Goal: Task Accomplishment & Management: Manage account settings

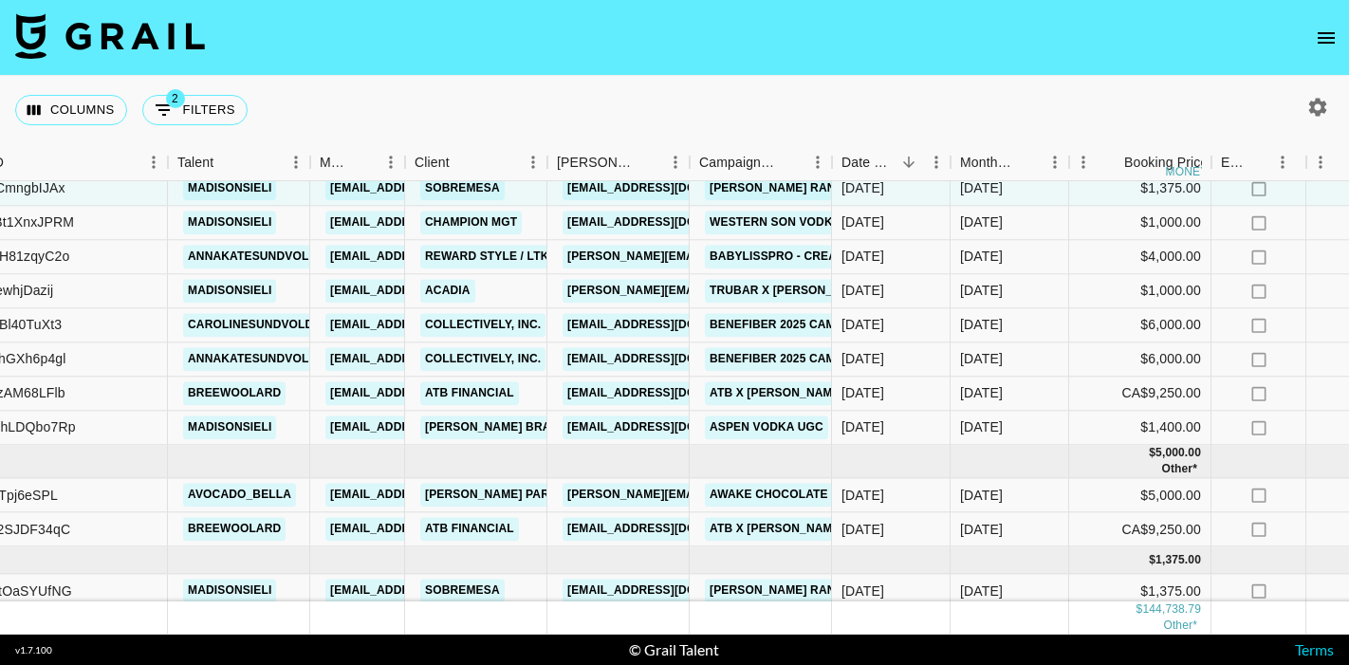
scroll to position [1772, 226]
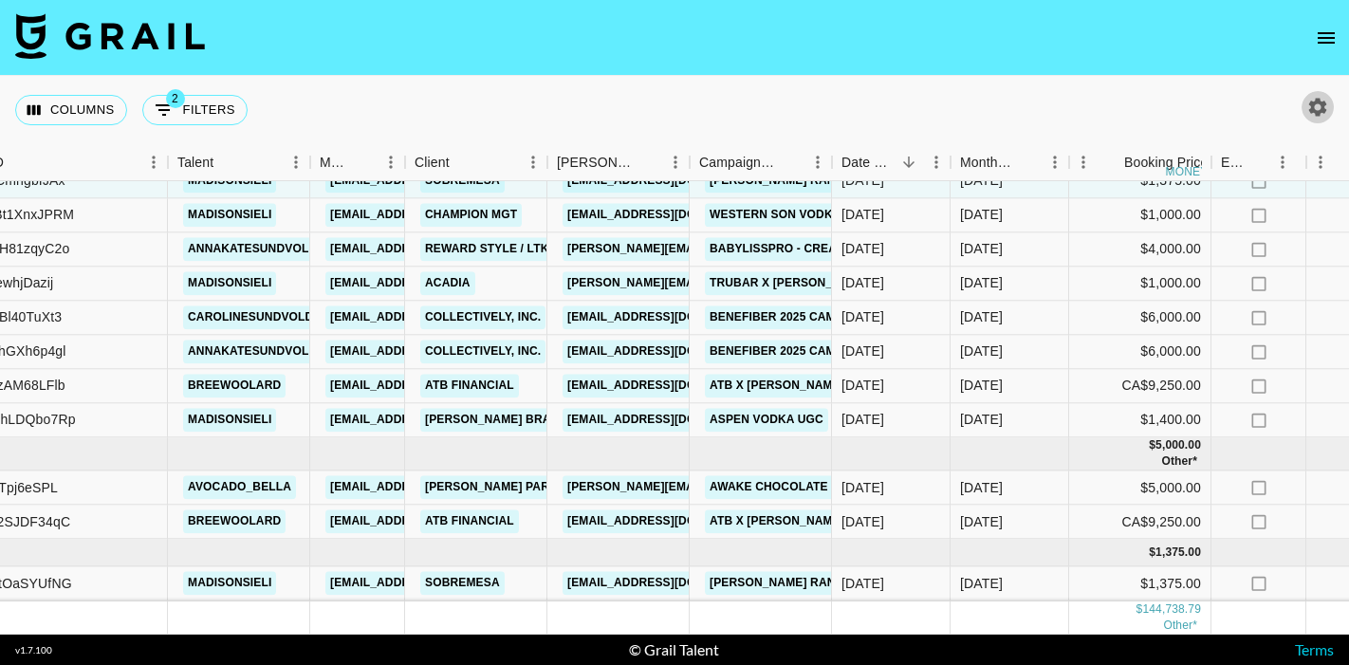
click at [1313, 113] on icon "button" at bounding box center [1317, 107] width 23 height 23
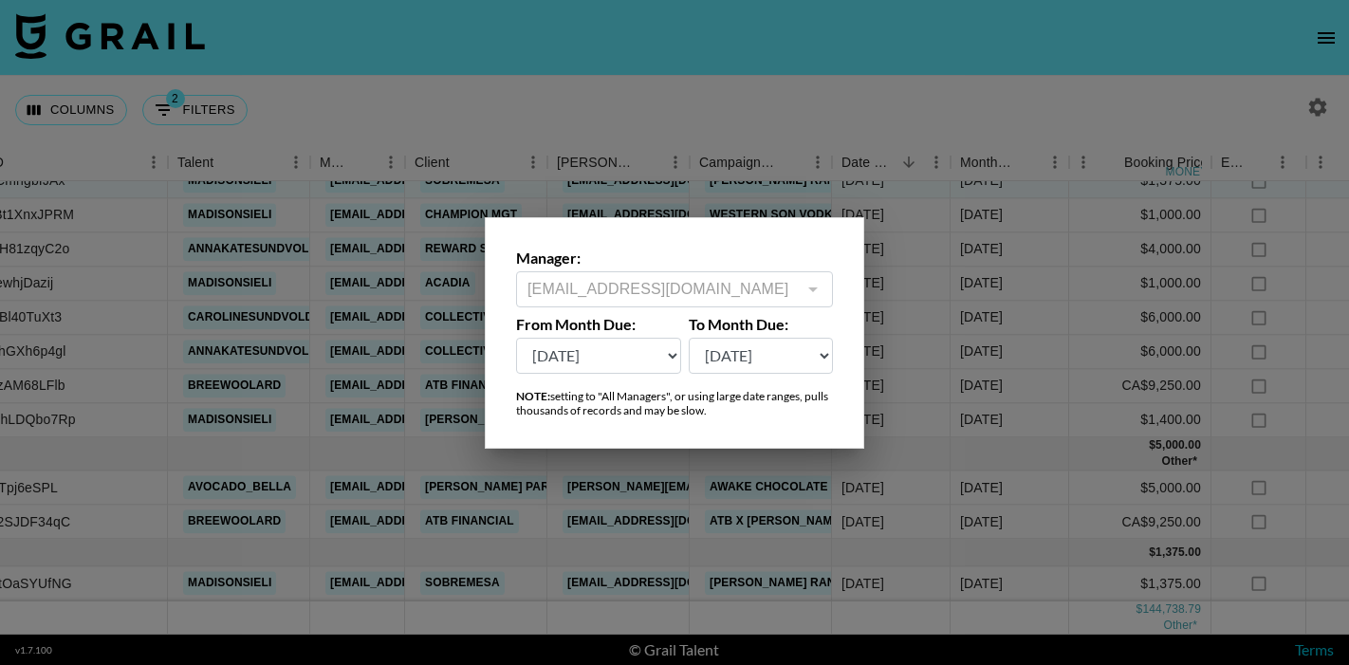
click at [615, 351] on select "Sep '26 Aug '26 Jul '26 Jun '26 May '26 Apr '26 Mar '26 Feb '26 Jan '26 Dec '25…" at bounding box center [598, 356] width 165 height 36
select select "Jan '25"
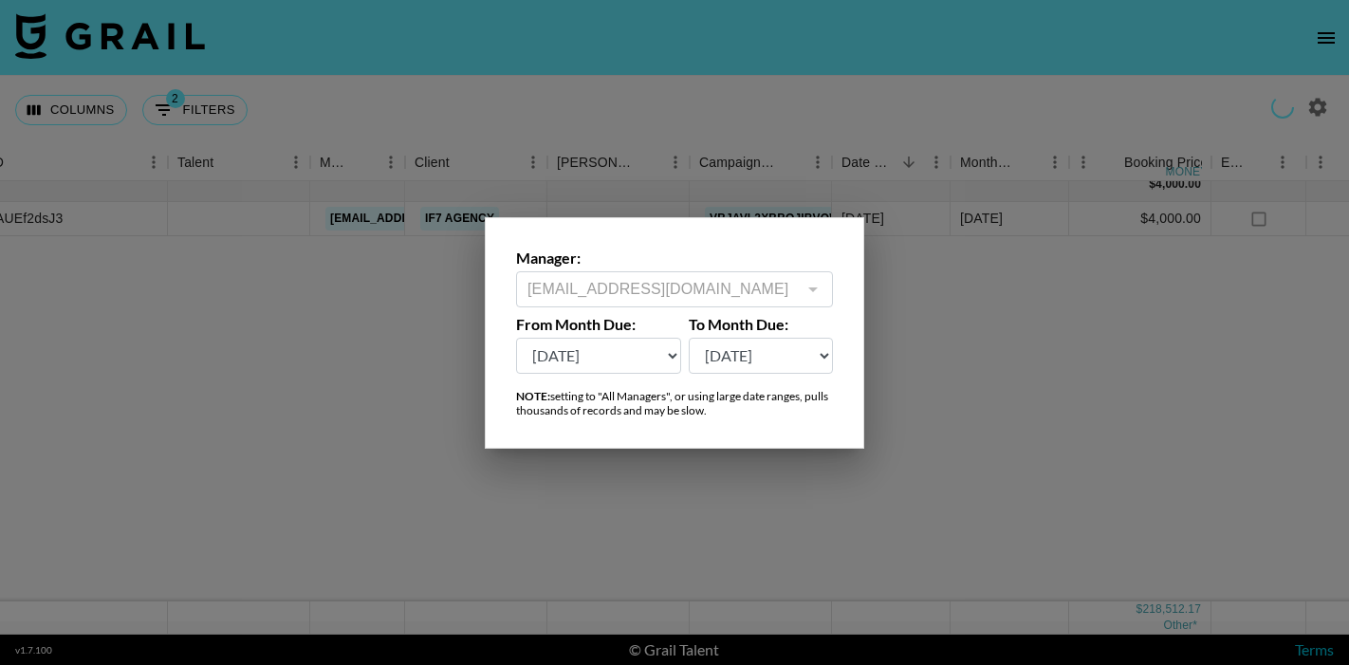
scroll to position [0, 226]
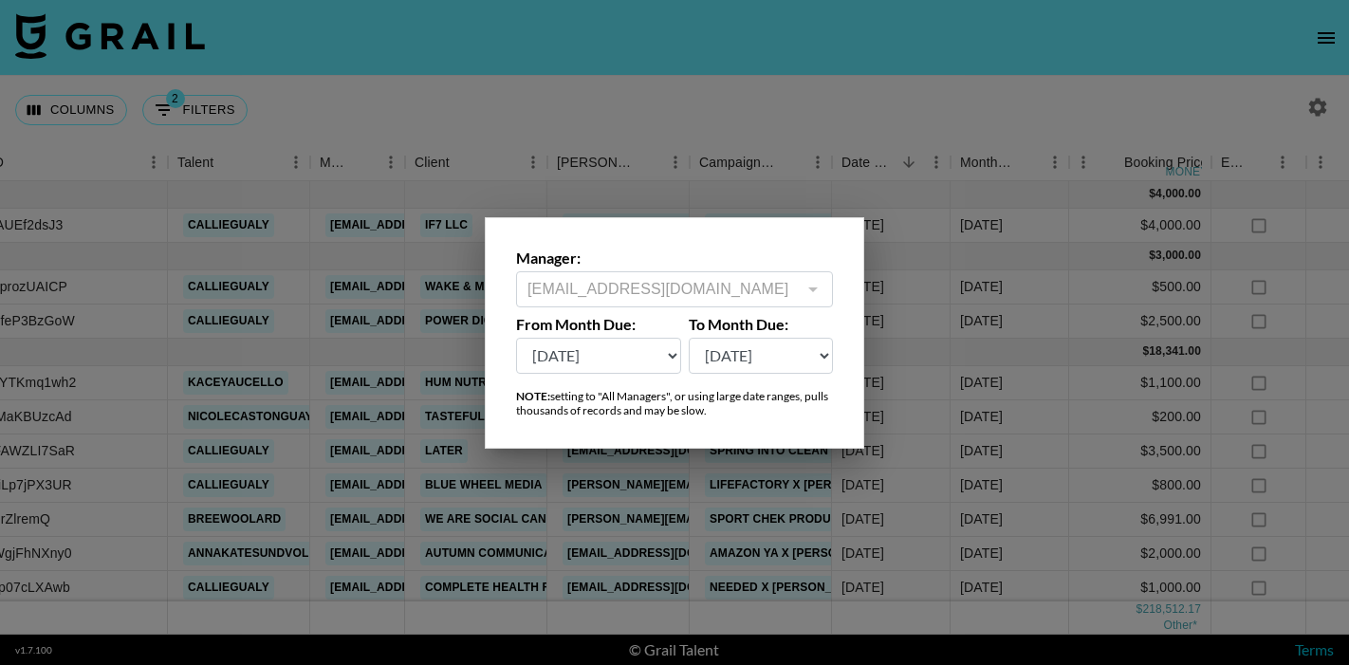
click at [732, 121] on div at bounding box center [674, 332] width 1349 height 665
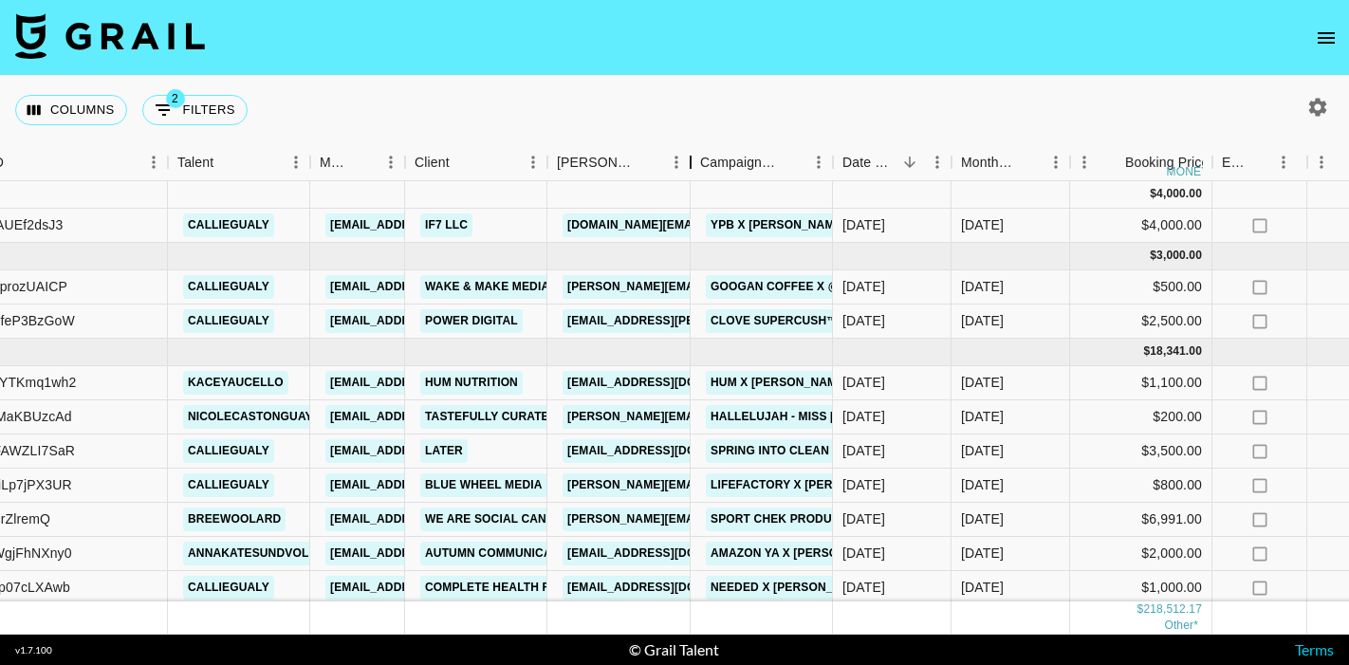
drag, startPoint x: 700, startPoint y: 177, endPoint x: 791, endPoint y: 181, distance: 91.1
click at [791, 181] on div "Month Due Airtable ID Talent Manager Client Booker Campaign (Type) Date Created…" at bounding box center [674, 389] width 1349 height 490
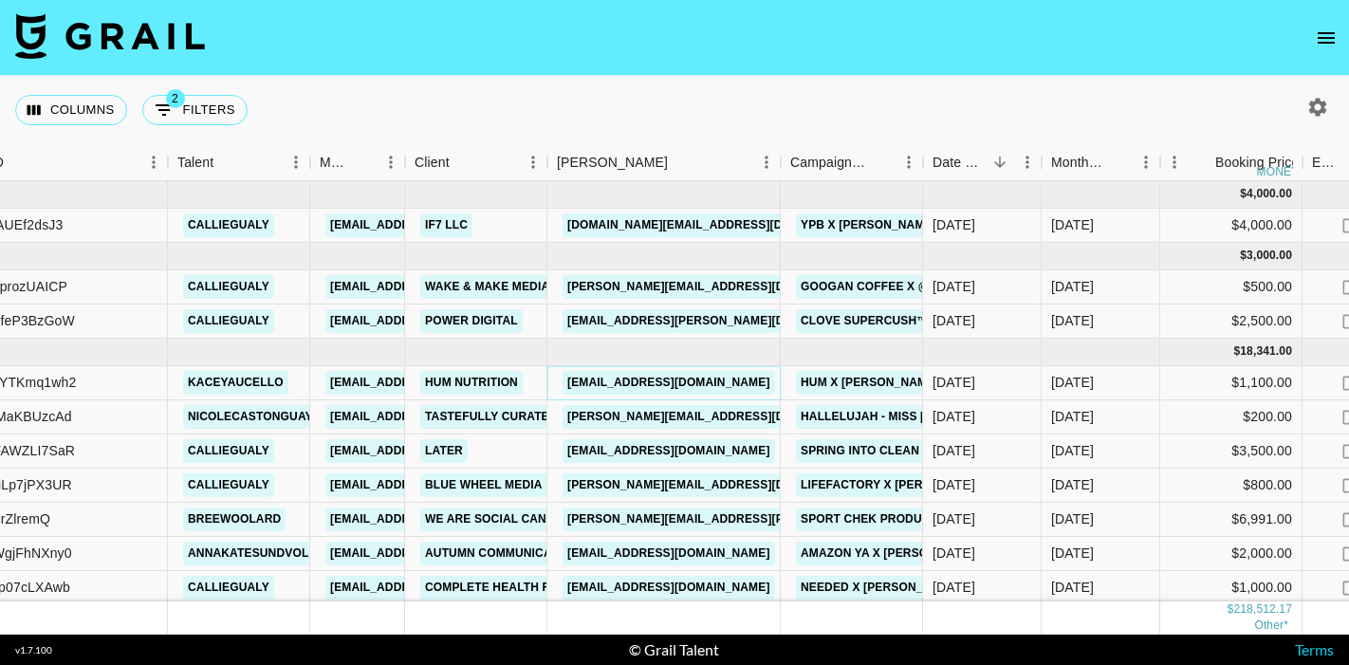
click at [730, 382] on link "[EMAIL_ADDRESS][DOMAIN_NAME]" at bounding box center [668, 383] width 212 height 24
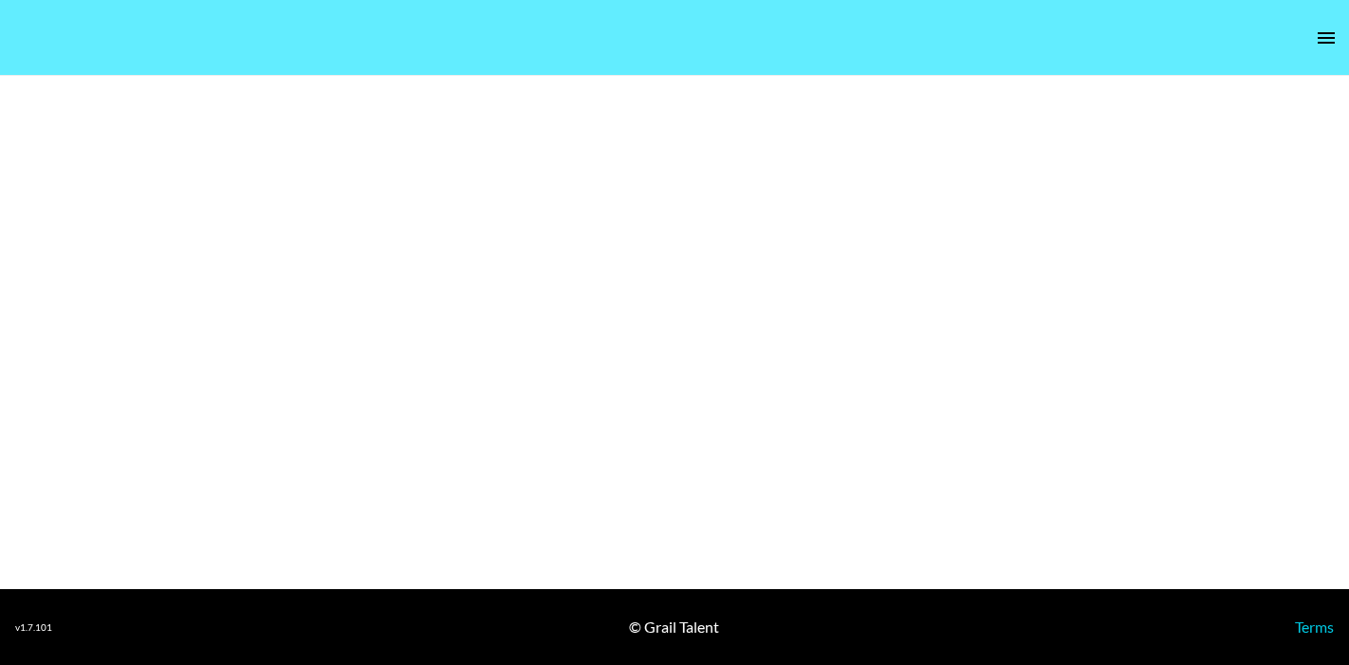
select select "Brand"
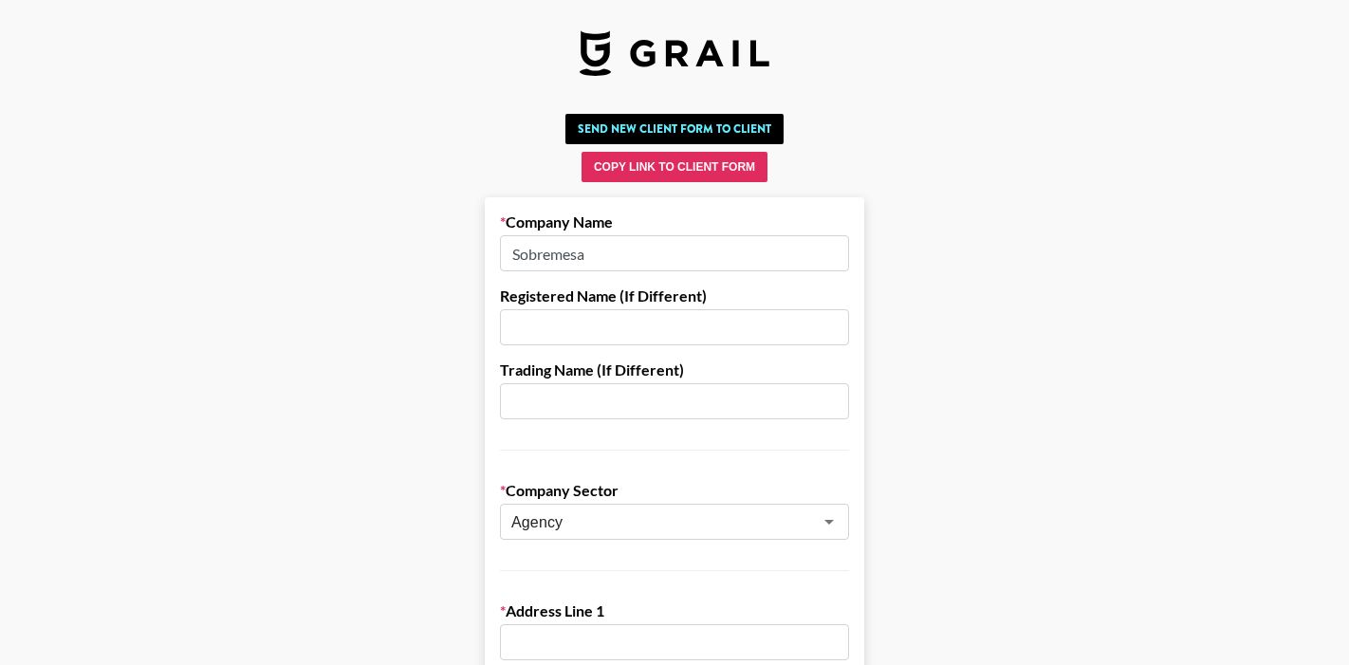
scroll to position [1, 0]
